Goal: Task Accomplishment & Management: Manage account settings

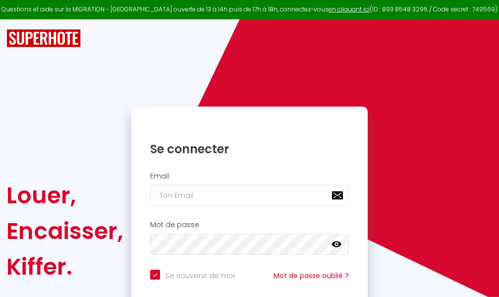
checkbox input "true"
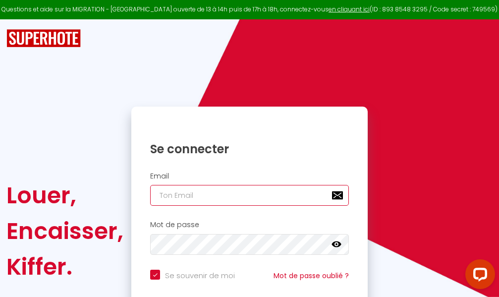
click at [274, 195] on input "email" at bounding box center [249, 195] width 199 height 21
type input "m"
checkbox input "true"
type input "ma"
checkbox input "true"
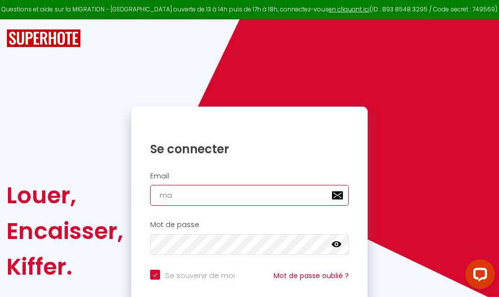
type input "mar"
checkbox input "true"
type input "marc"
checkbox input "true"
type input "marcd"
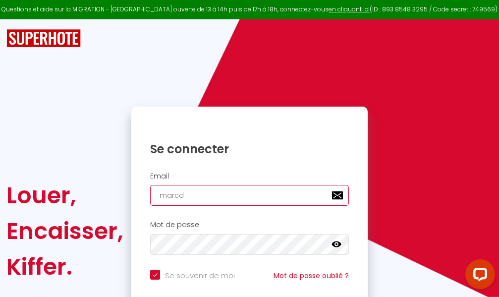
checkbox input "true"
type input "marcdp"
checkbox input "true"
type input "marcdpo"
checkbox input "true"
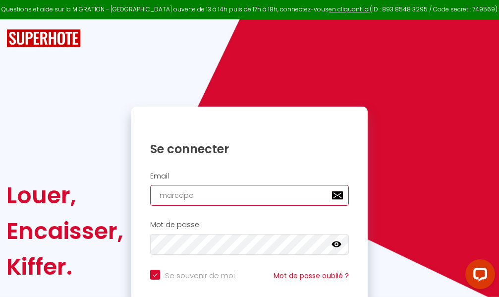
type input "marcdpoz"
checkbox input "true"
type input "marcdpoz."
checkbox input "true"
type input "marcdpoz.l"
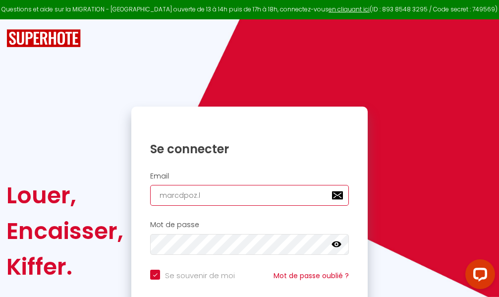
checkbox input "true"
type input "marcdpoz.lo"
checkbox input "true"
type input "marcdpoz.loc"
checkbox input "true"
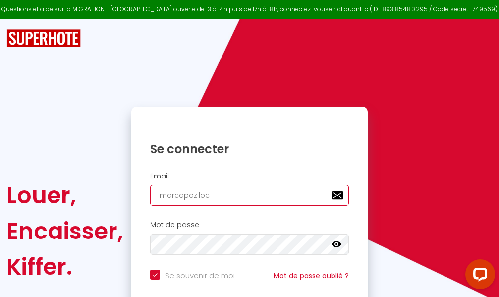
type input "marcdpoz.loca"
checkbox input "true"
type input "marcdpoz.locat"
checkbox input "true"
type input "marcdpoz.locati"
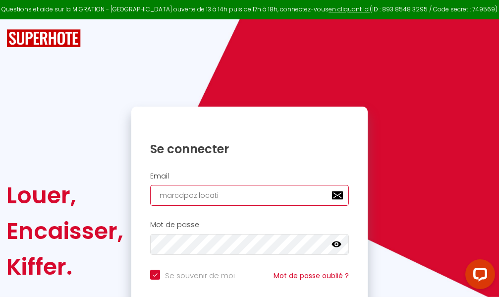
checkbox input "true"
type input "marcdpoz.locatio"
checkbox input "true"
type input "marcdpoz.location"
checkbox input "true"
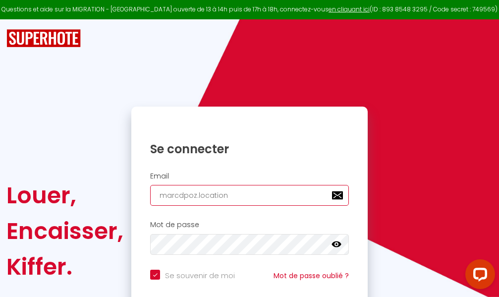
type input "marcdpoz.location@"
checkbox input "true"
type input "marcdpoz.location@g"
checkbox input "true"
type input "marcdpoz.location@gm"
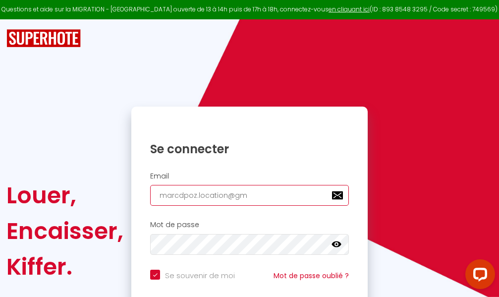
checkbox input "true"
type input "marcdpoz.location@gma"
checkbox input "true"
type input "marcdpoz.location@gmai"
checkbox input "true"
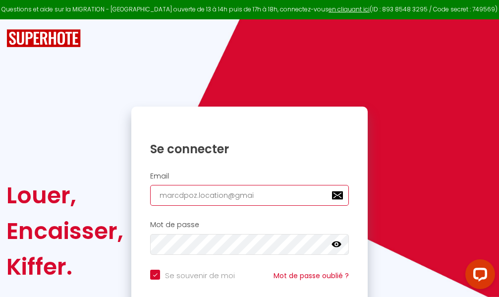
type input "[EMAIL_ADDRESS]"
checkbox input "true"
type input "[EMAIL_ADDRESS]."
checkbox input "true"
type input "marcdpoz.location@gmail.c"
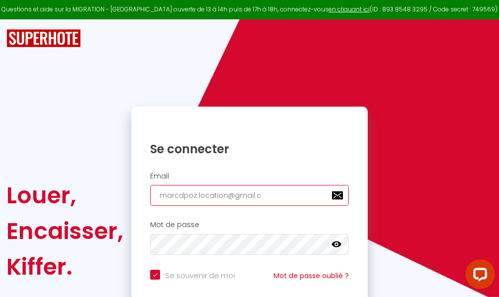
checkbox input "true"
type input "[EMAIL_ADDRESS][DOMAIN_NAME]"
checkbox input "true"
type input "[EMAIL_ADDRESS][DOMAIN_NAME]"
checkbox input "true"
